Goal: Find specific page/section: Find specific page/section

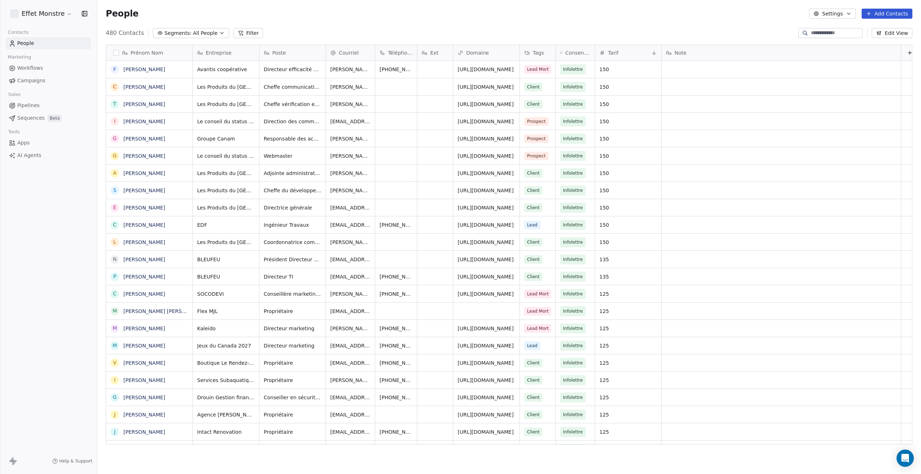
scroll to position [412, 818]
click at [32, 104] on span "Pipelines" at bounding box center [28, 106] width 22 height 8
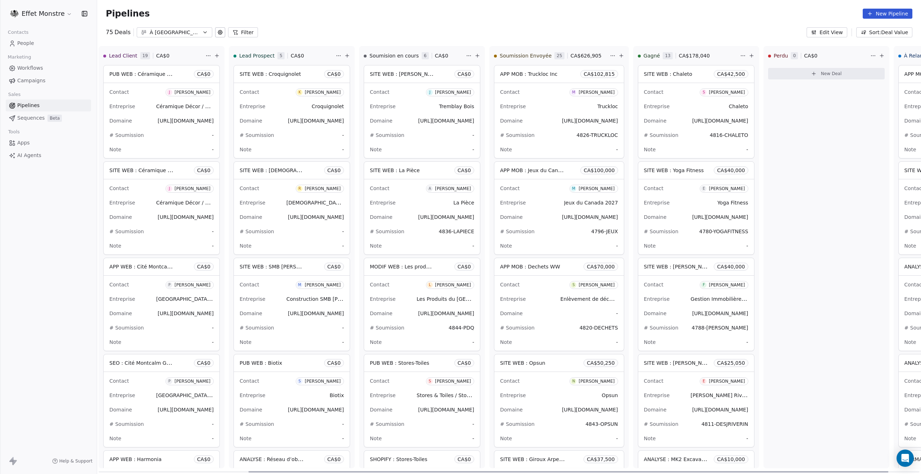
scroll to position [0, 233]
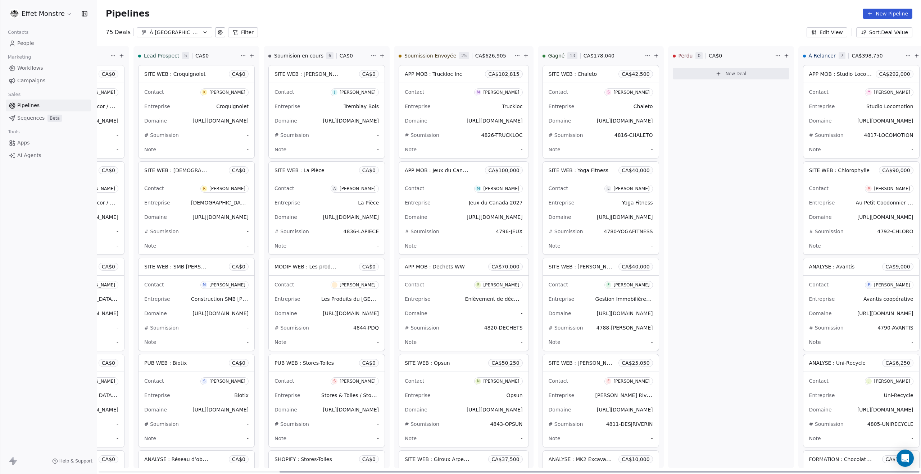
drag, startPoint x: 617, startPoint y: 472, endPoint x: 872, endPoint y: 453, distance: 256.5
click at [878, 473] on div at bounding box center [599, 472] width 640 height 1
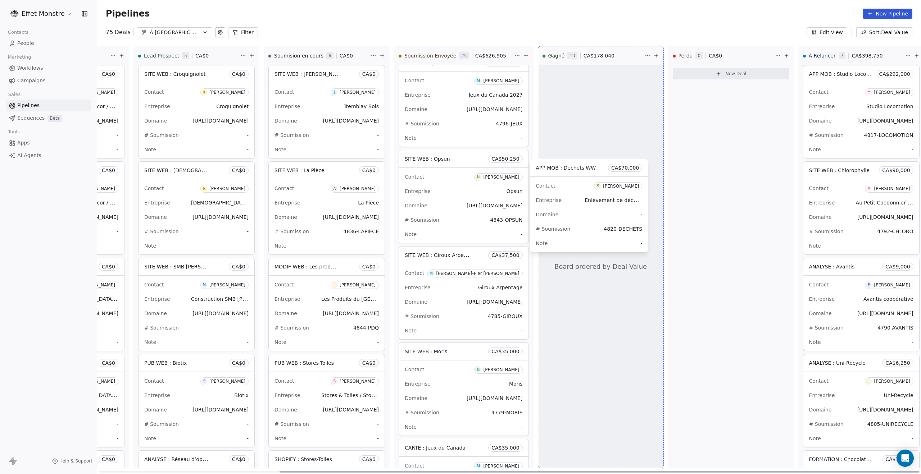
drag, startPoint x: 431, startPoint y: 159, endPoint x: 563, endPoint y: 169, distance: 132.0
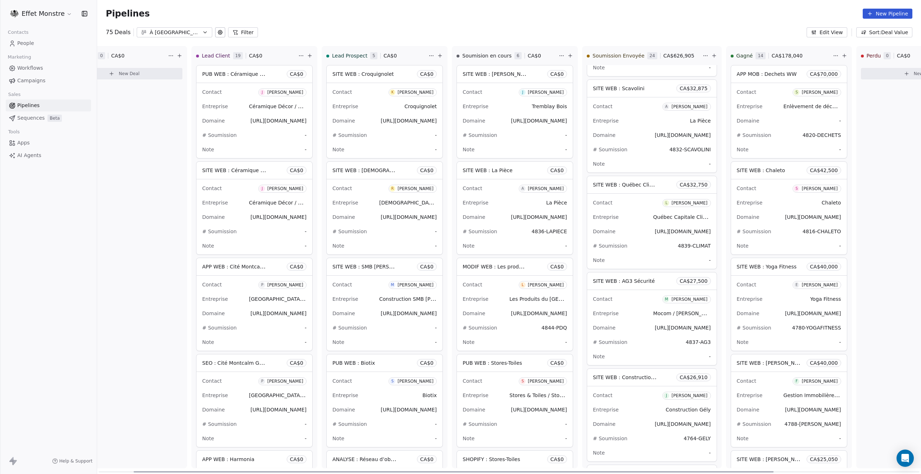
scroll to position [0, 30]
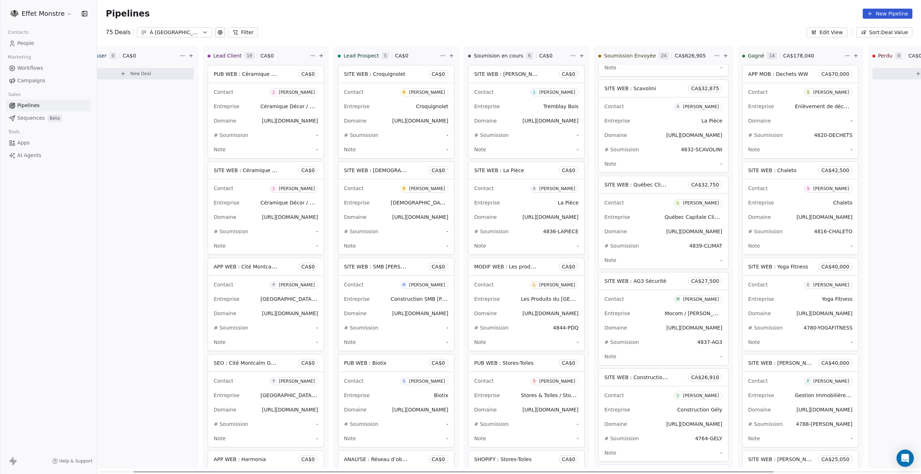
drag, startPoint x: 344, startPoint y: 472, endPoint x: 183, endPoint y: 461, distance: 161.9
click at [187, 472] on div at bounding box center [453, 472] width 640 height 1
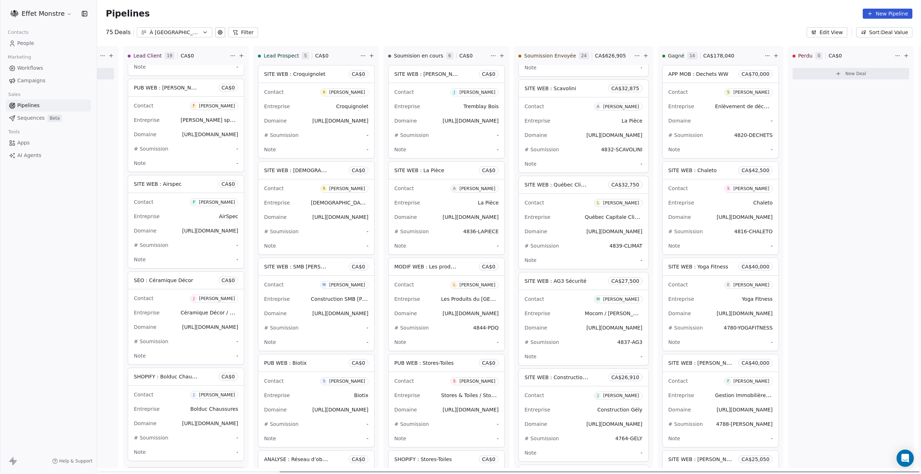
scroll to position [0, 233]
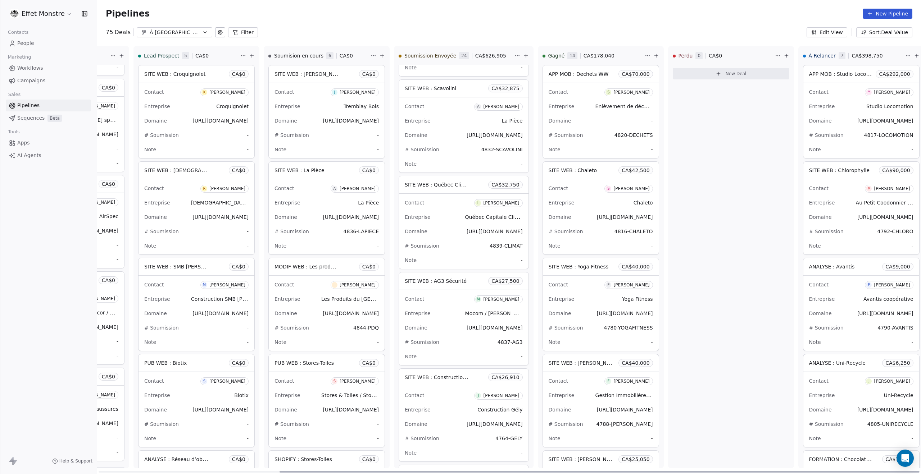
drag, startPoint x: 728, startPoint y: 473, endPoint x: 921, endPoint y: 473, distance: 192.4
click at [919, 473] on div at bounding box center [599, 472] width 640 height 1
